Goal: Information Seeking & Learning: Check status

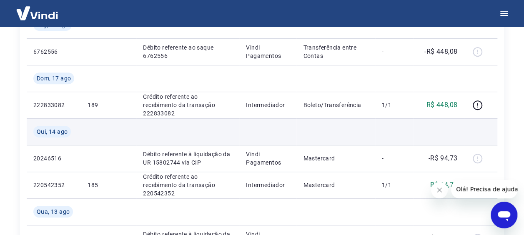
scroll to position [167, 0]
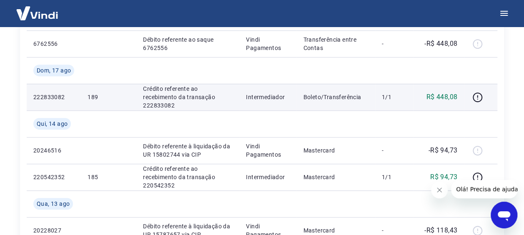
click at [453, 98] on p "R$ 448,08" at bounding box center [442, 97] width 31 height 10
click at [476, 101] on icon "button" at bounding box center [478, 98] width 10 height 10
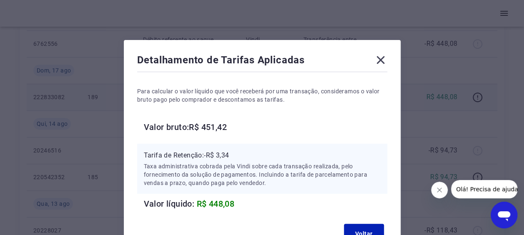
click at [379, 58] on icon at bounding box center [381, 60] width 8 height 8
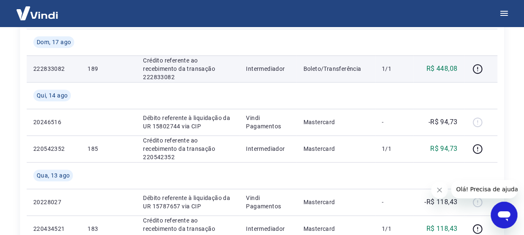
scroll to position [209, 0]
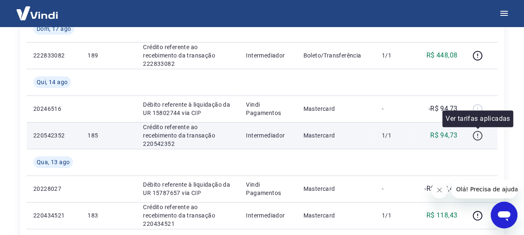
click at [480, 137] on icon "button" at bounding box center [478, 136] width 10 height 10
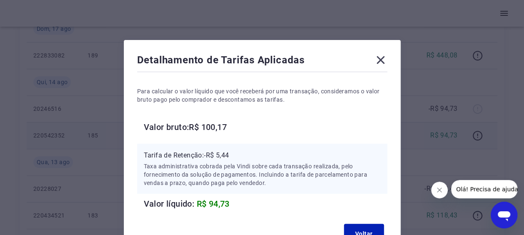
click at [381, 61] on icon at bounding box center [380, 59] width 13 height 13
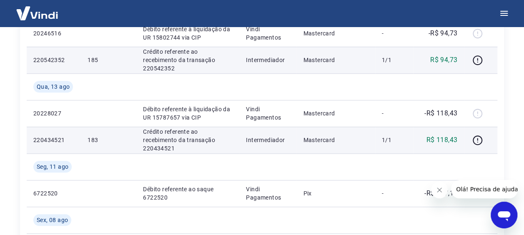
scroll to position [292, 0]
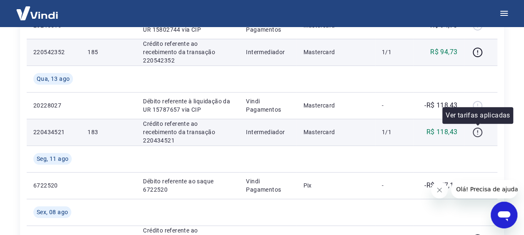
click at [480, 134] on icon "button" at bounding box center [478, 132] width 10 height 10
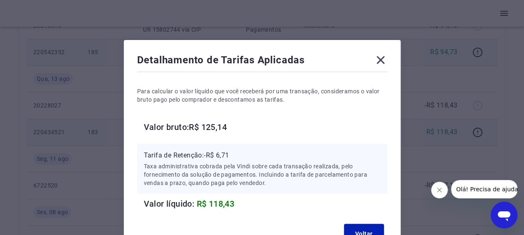
click at [380, 63] on icon at bounding box center [380, 59] width 13 height 13
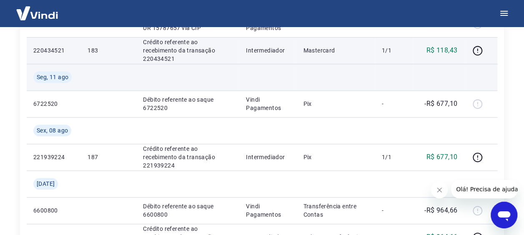
scroll to position [375, 0]
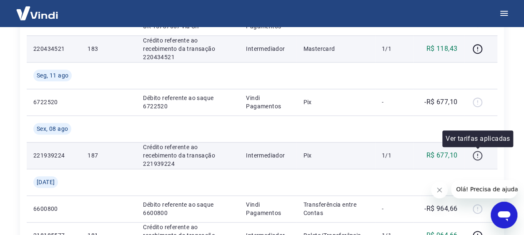
click at [475, 159] on icon "button" at bounding box center [478, 156] width 10 height 10
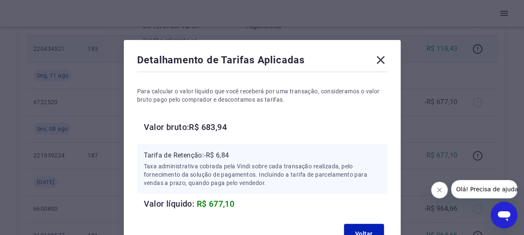
click at [382, 61] on icon at bounding box center [380, 59] width 13 height 13
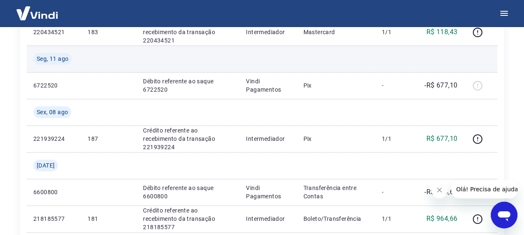
scroll to position [334, 0]
